Goal: Check status

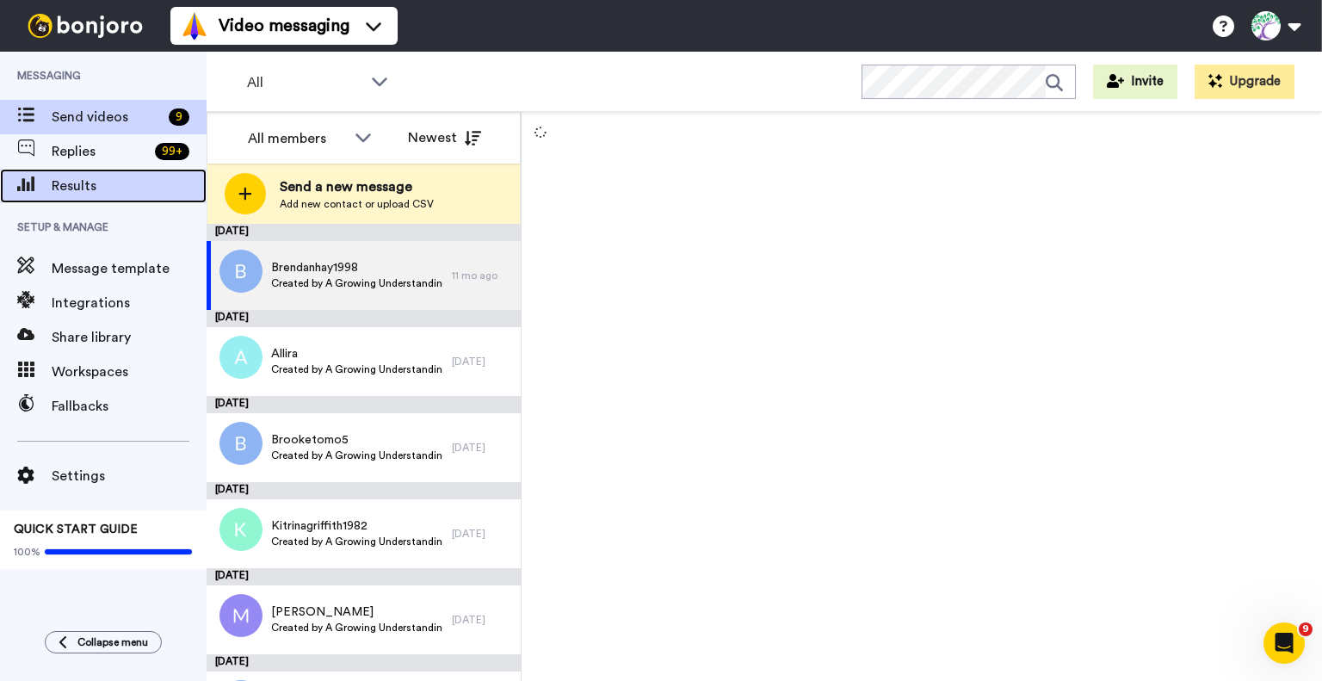
click at [88, 194] on span "Results" at bounding box center [129, 186] width 155 height 21
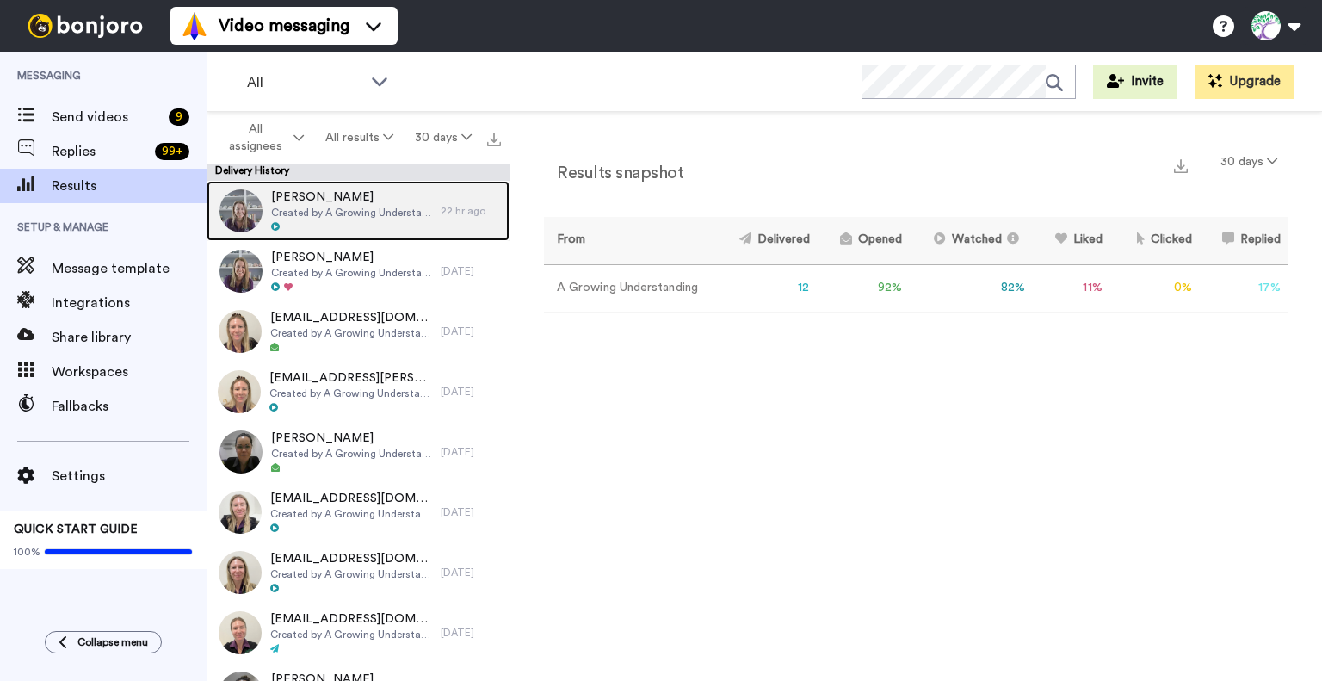
click at [317, 211] on span "Created by A Growing Understanding" at bounding box center [351, 213] width 161 height 14
